Goal: Task Accomplishment & Management: Manage account settings

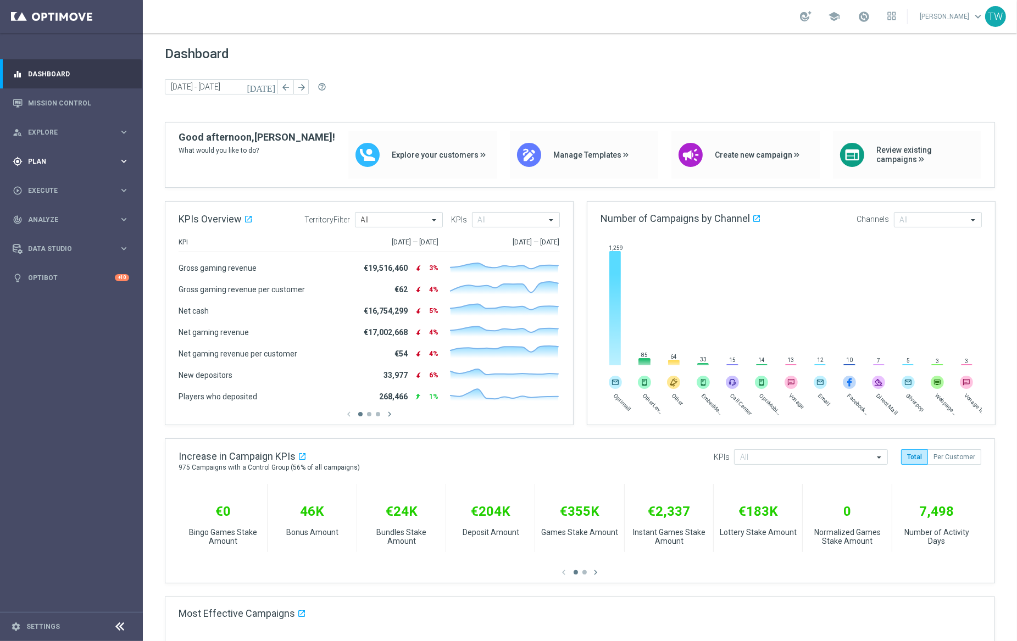
click at [105, 168] on div "gps_fixed Plan keyboard_arrow_right" at bounding box center [71, 161] width 142 height 29
click at [92, 214] on span "Templates" at bounding box center [68, 217] width 79 height 7
click at [46, 180] on link "Target Groups" at bounding box center [72, 184] width 86 height 9
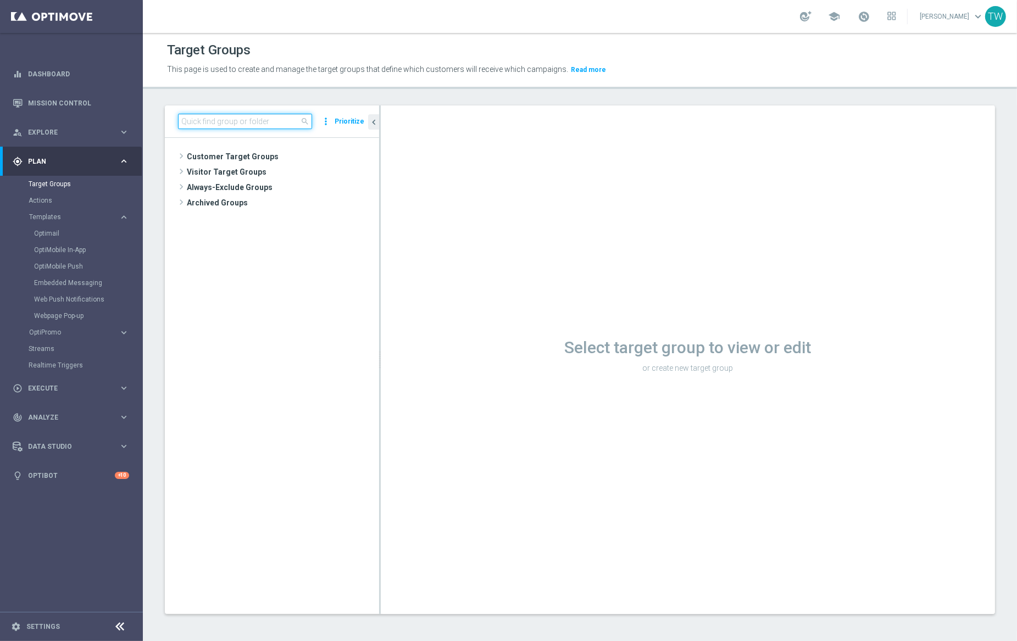
click at [209, 123] on input at bounding box center [245, 121] width 134 height 15
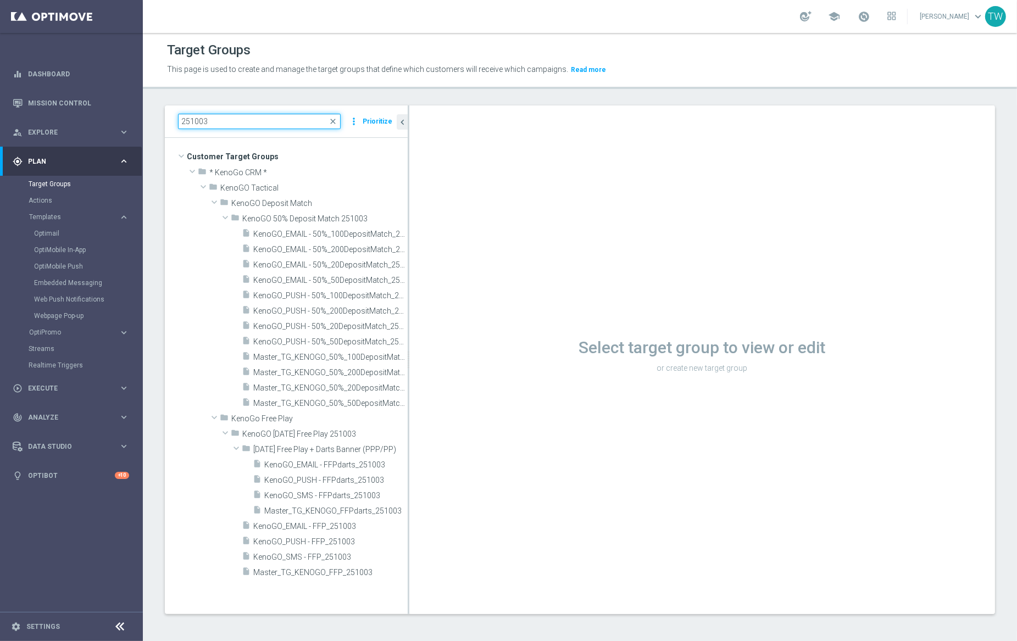
drag, startPoint x: 380, startPoint y: 390, endPoint x: 444, endPoint y: 387, distance: 64.4
click at [409, 387] on div at bounding box center [409, 360] width 2 height 509
type input "251003"
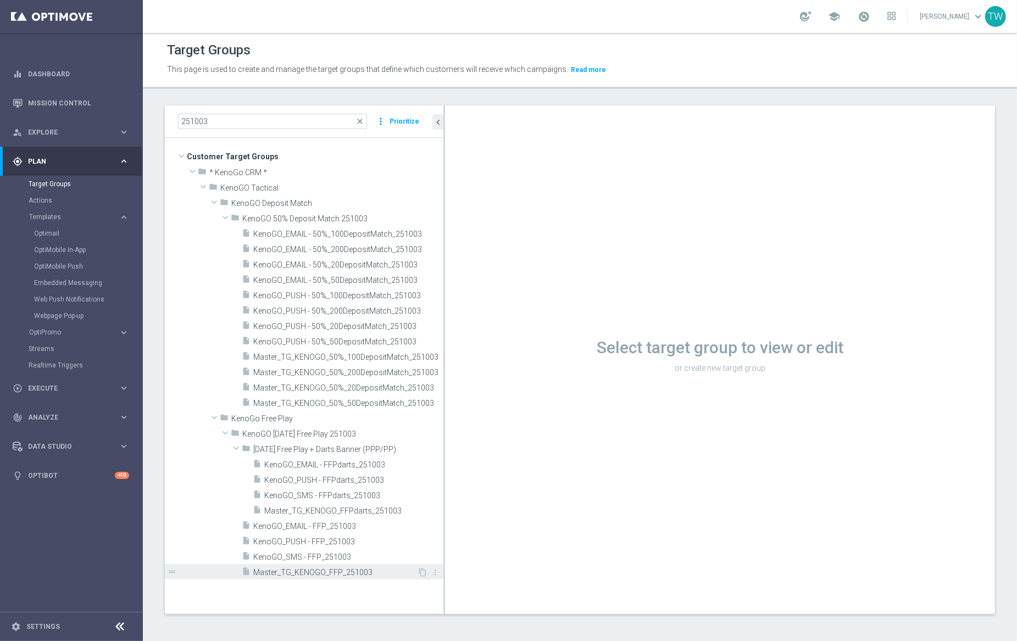
click at [370, 567] on div "insert_drive_file Master_TG_KENOGO_FFP_251003" at bounding box center [329, 571] width 175 height 15
